Goal: Information Seeking & Learning: Learn about a topic

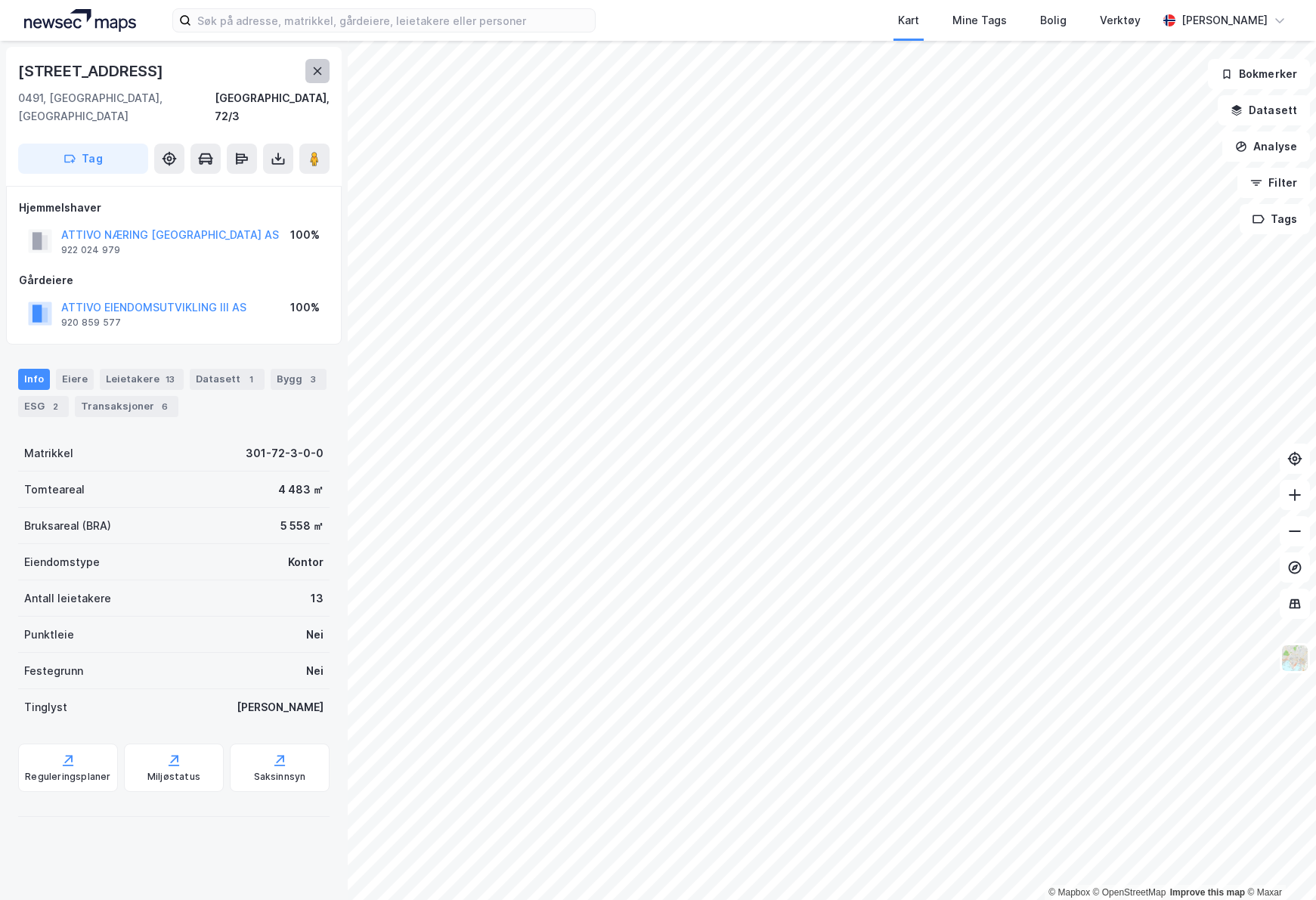
click at [312, 78] on button at bounding box center [317, 71] width 24 height 24
